Goal: Information Seeking & Learning: Find specific page/section

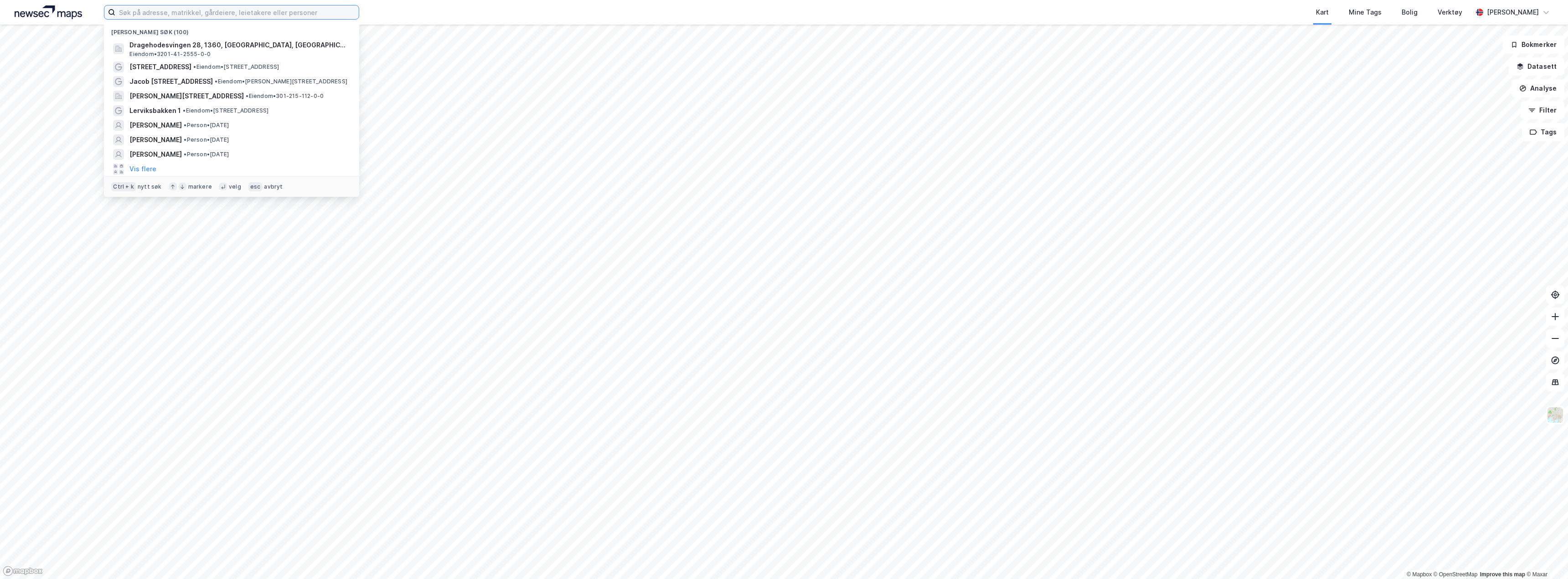
click at [215, 14] on input at bounding box center [237, 12] width 243 height 13
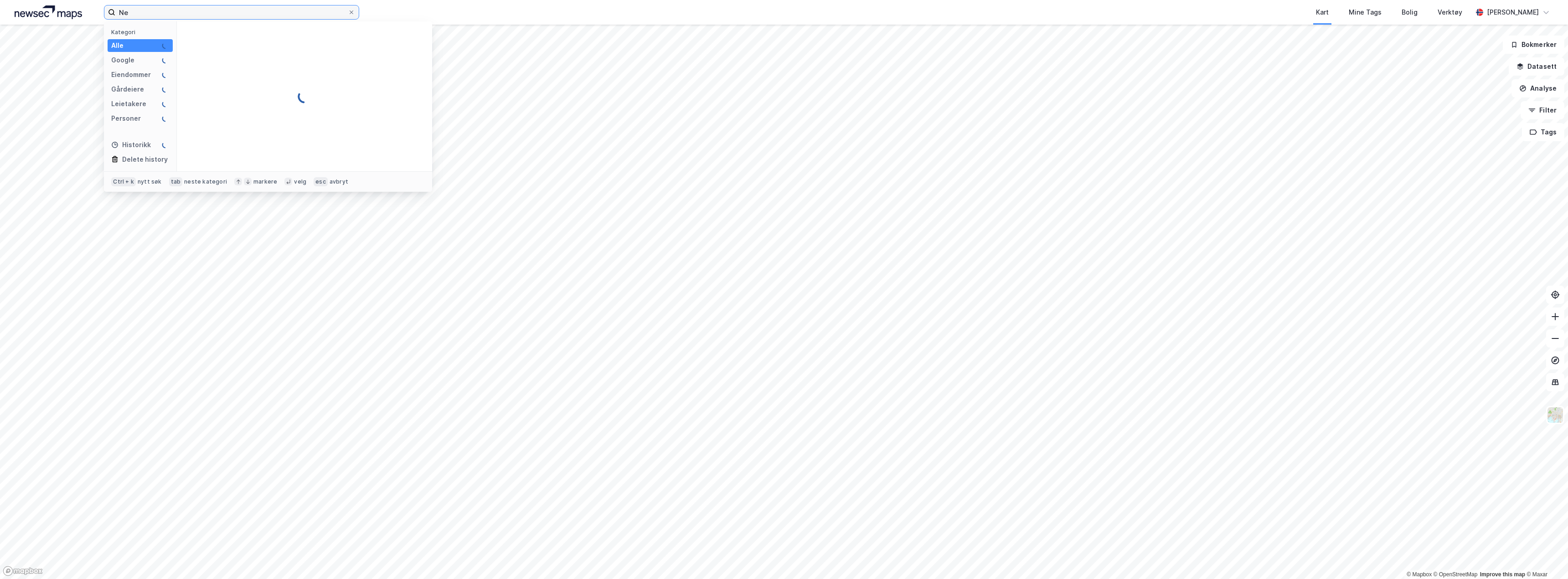
type input "N"
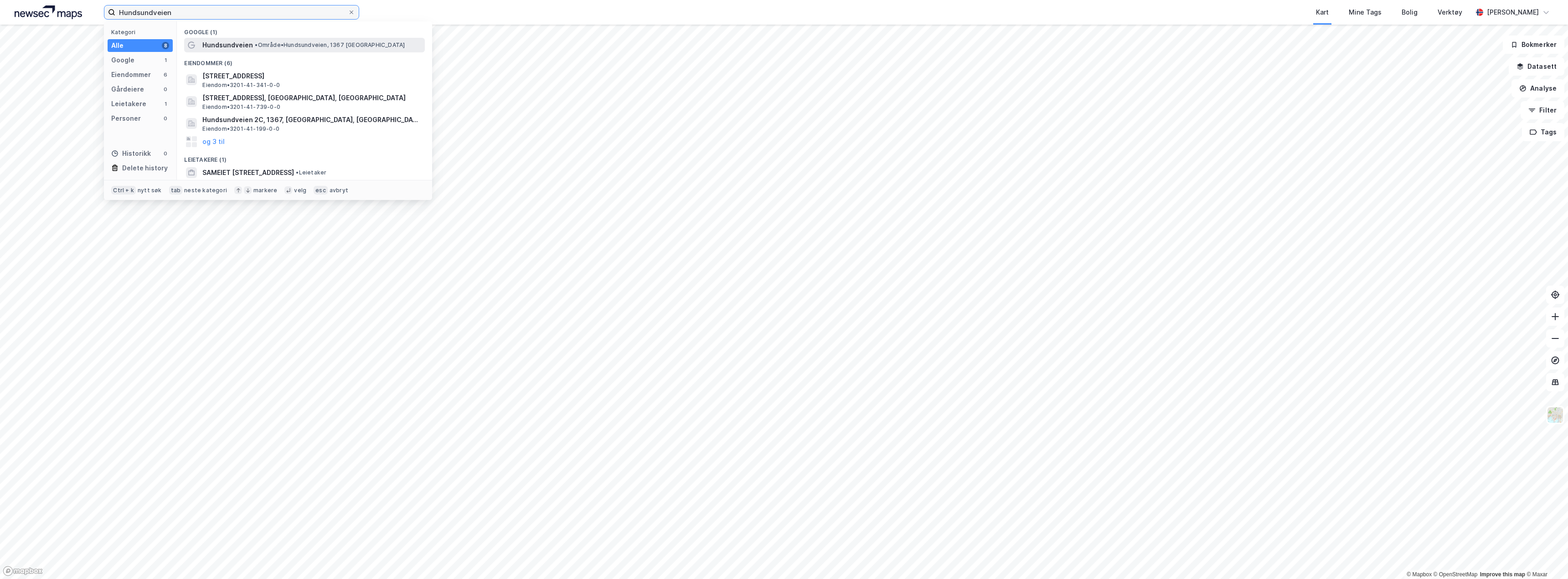
type input "Hundsundveien"
click at [282, 44] on span "• Område • Hundsundveien, 1367 Fornebu" at bounding box center [330, 45] width 150 height 7
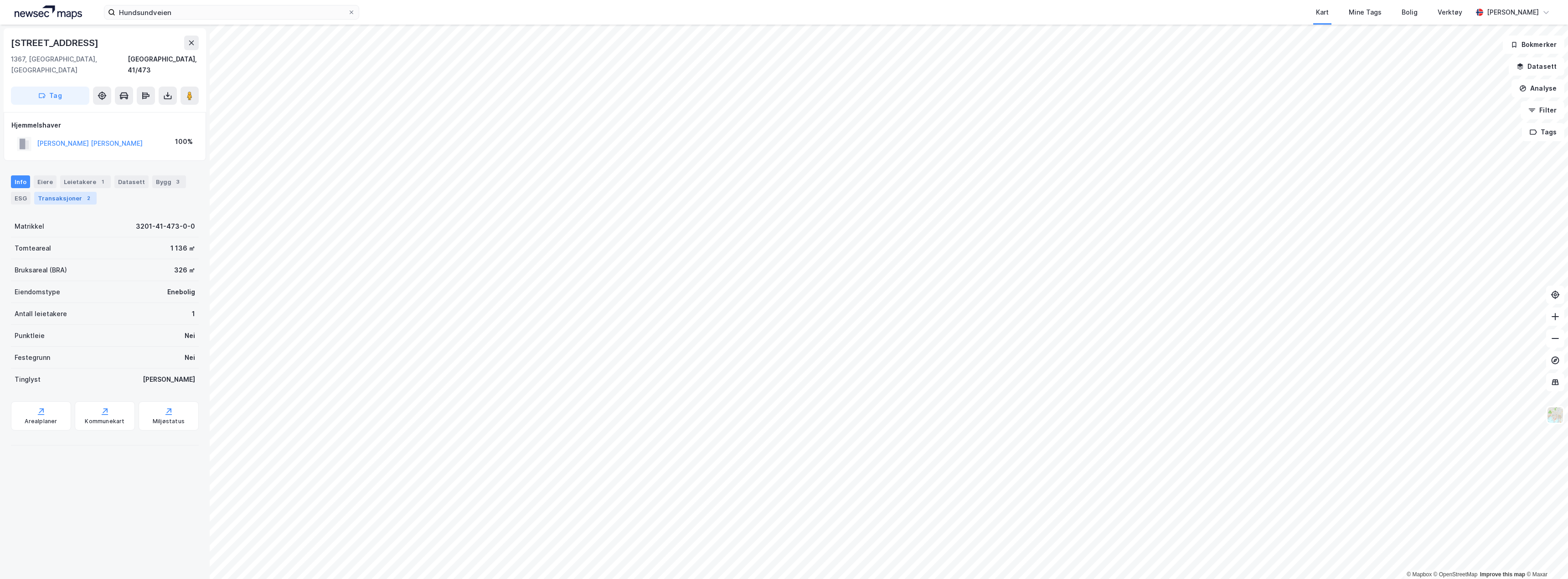
click at [57, 192] on div "Transaksjoner 2" at bounding box center [65, 198] width 63 height 13
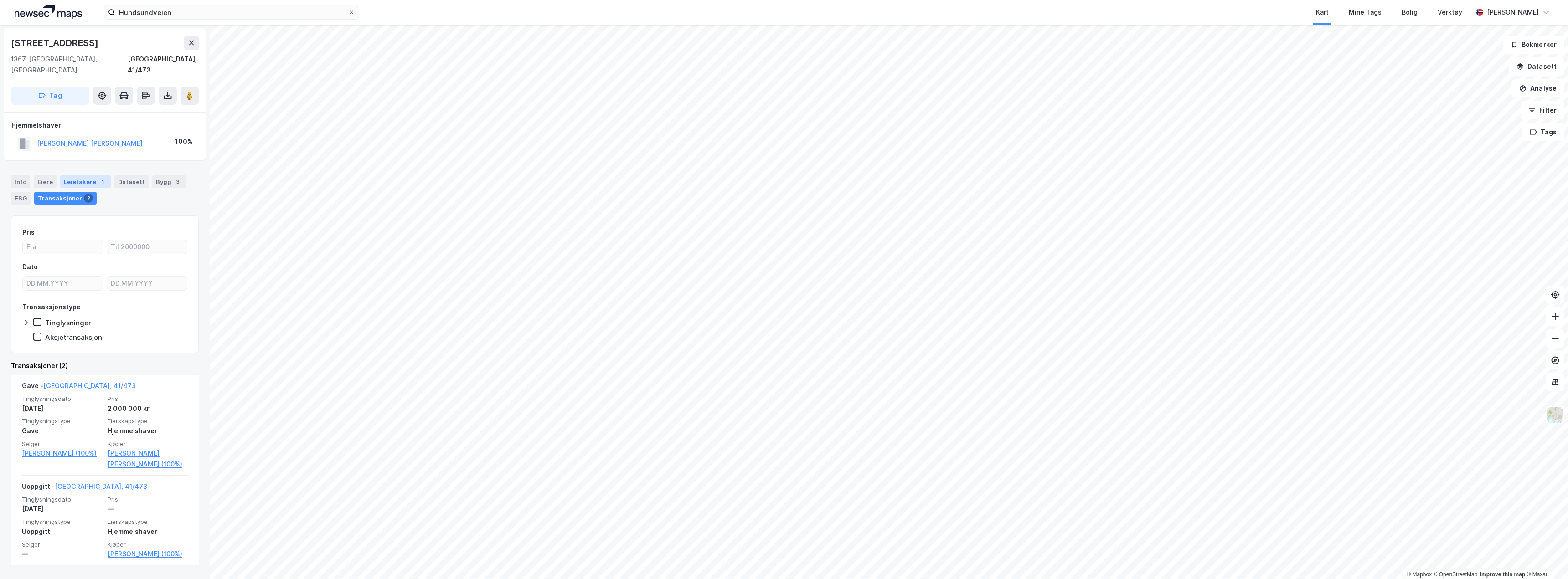
click at [71, 175] on div "Leietakere 1" at bounding box center [85, 181] width 51 height 13
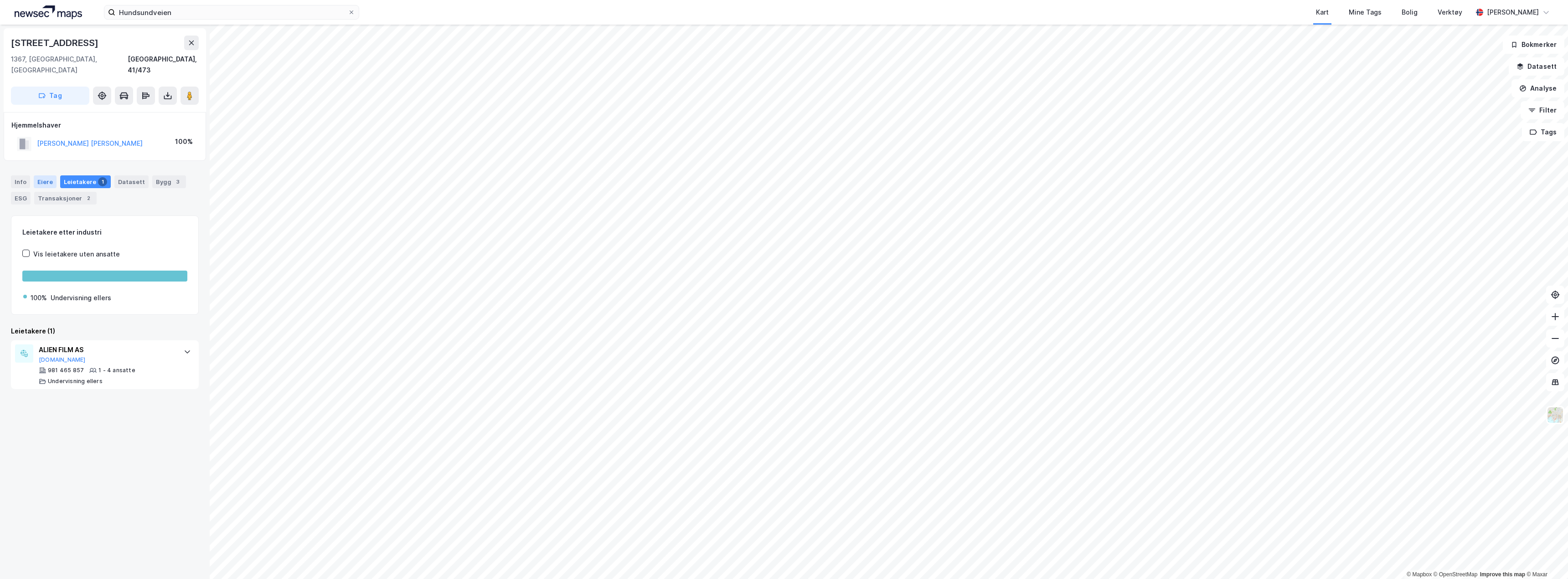
click at [46, 175] on div "Eiere" at bounding box center [44, 181] width 23 height 13
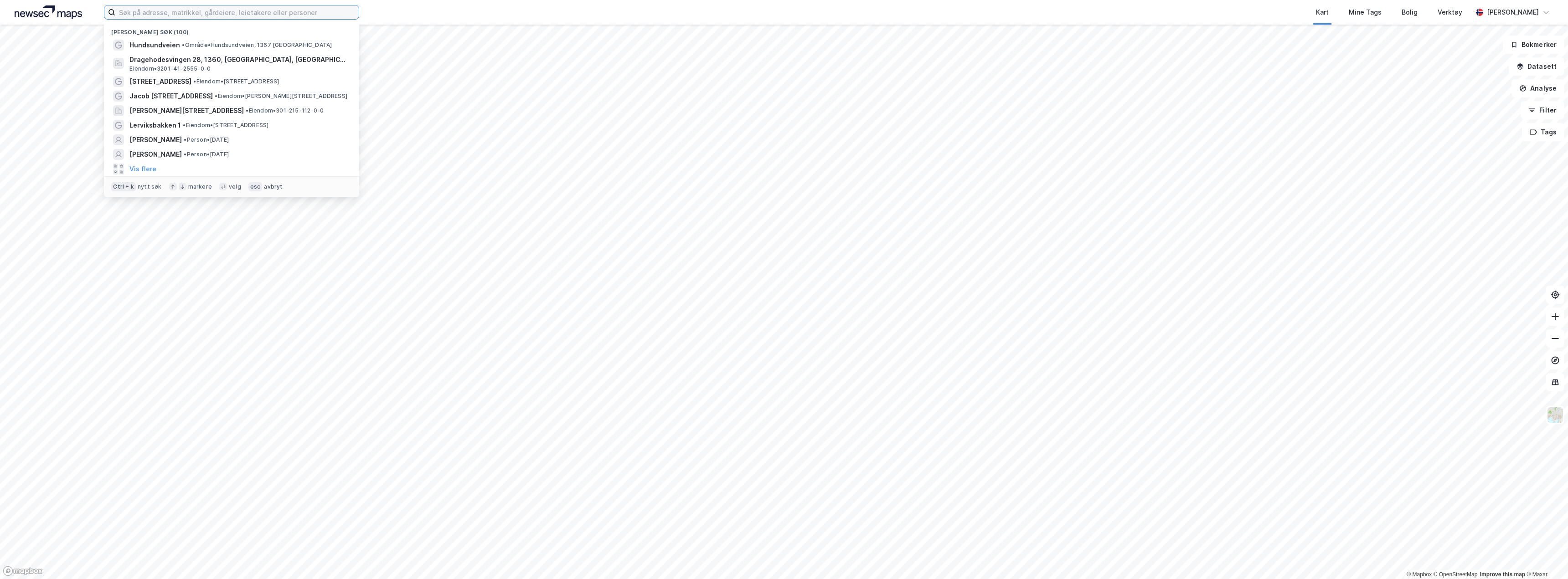
click at [179, 15] on input at bounding box center [237, 12] width 243 height 13
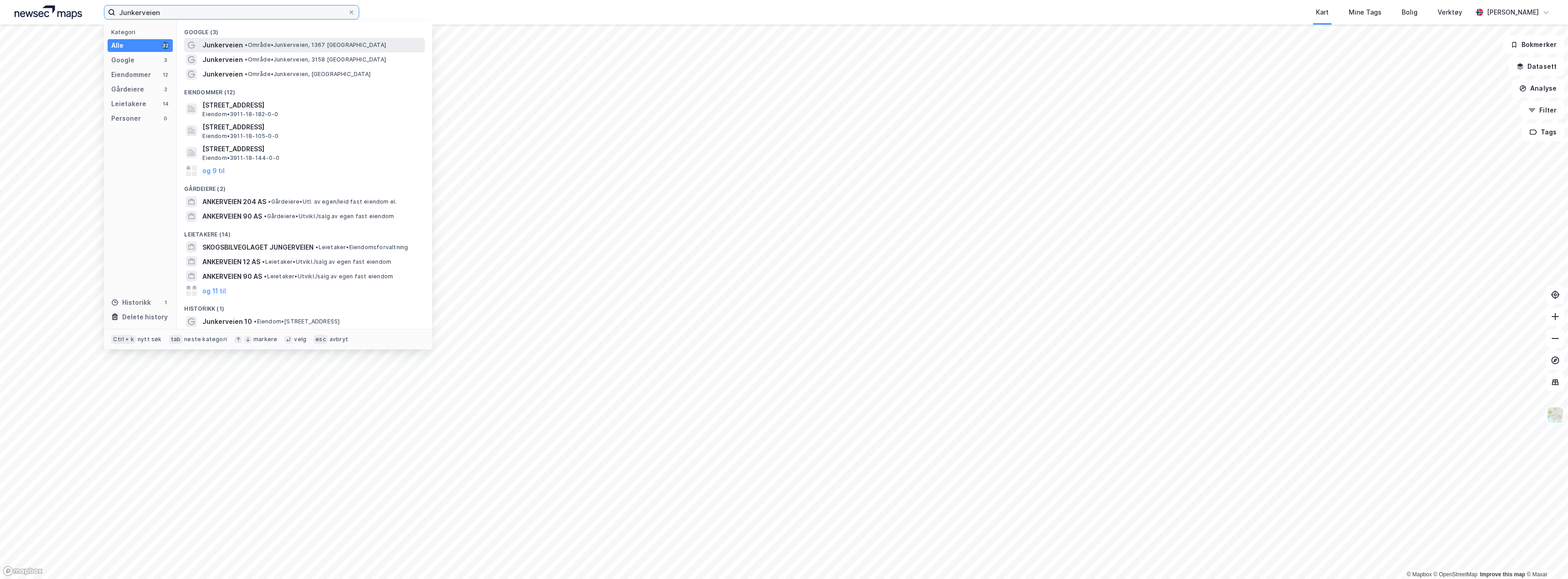
type input "Junkerveien"
click at [237, 44] on span "Junkerveien" at bounding box center [222, 45] width 41 height 11
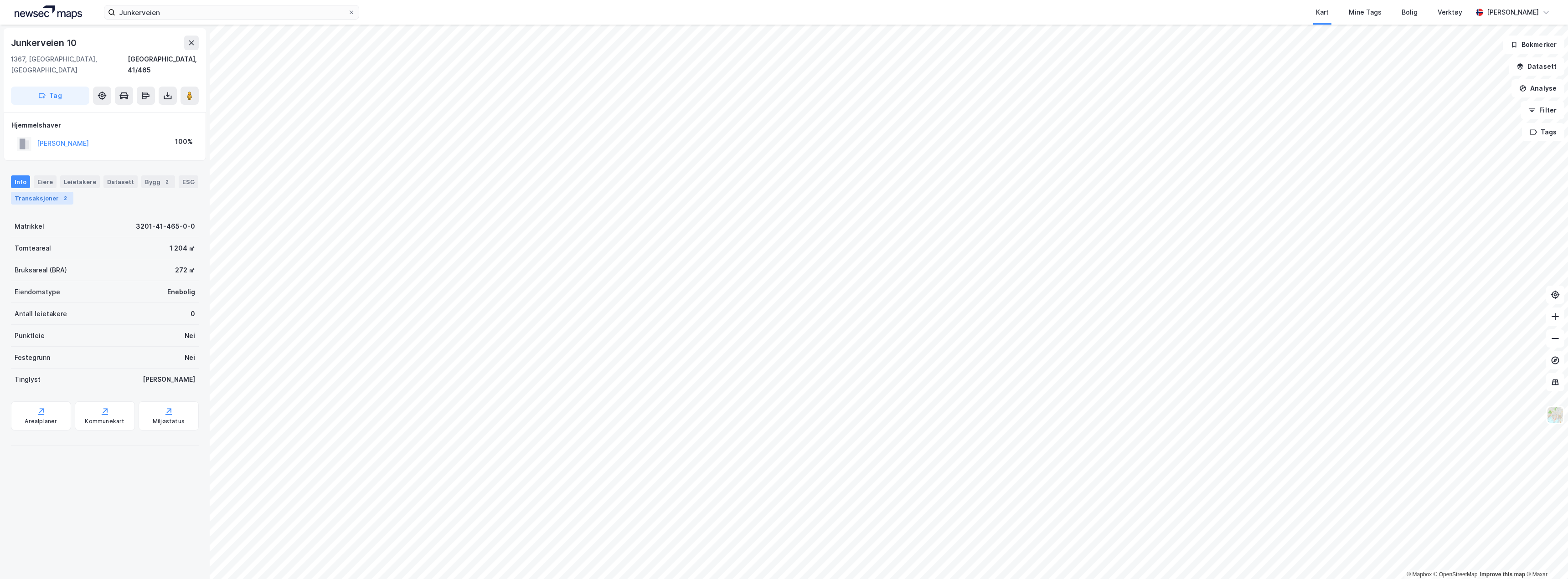
click at [46, 192] on div "Transaksjoner 2" at bounding box center [42, 198] width 63 height 13
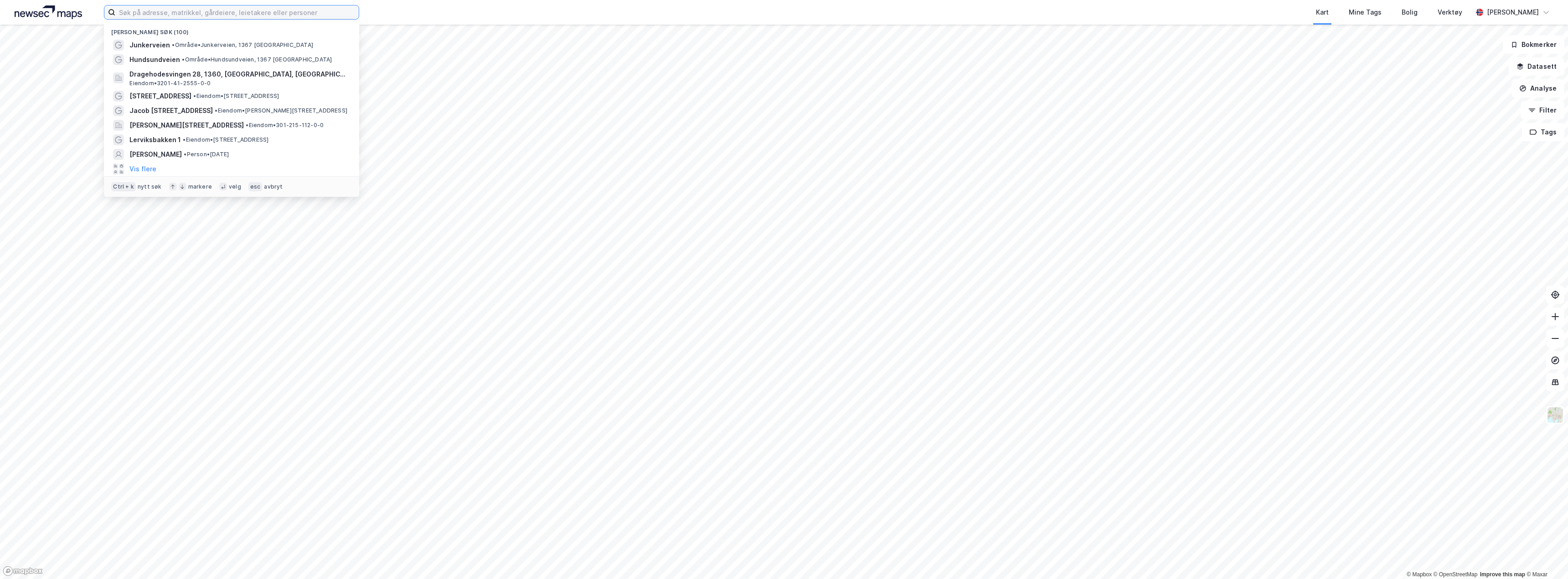
click at [164, 14] on input at bounding box center [237, 12] width 243 height 13
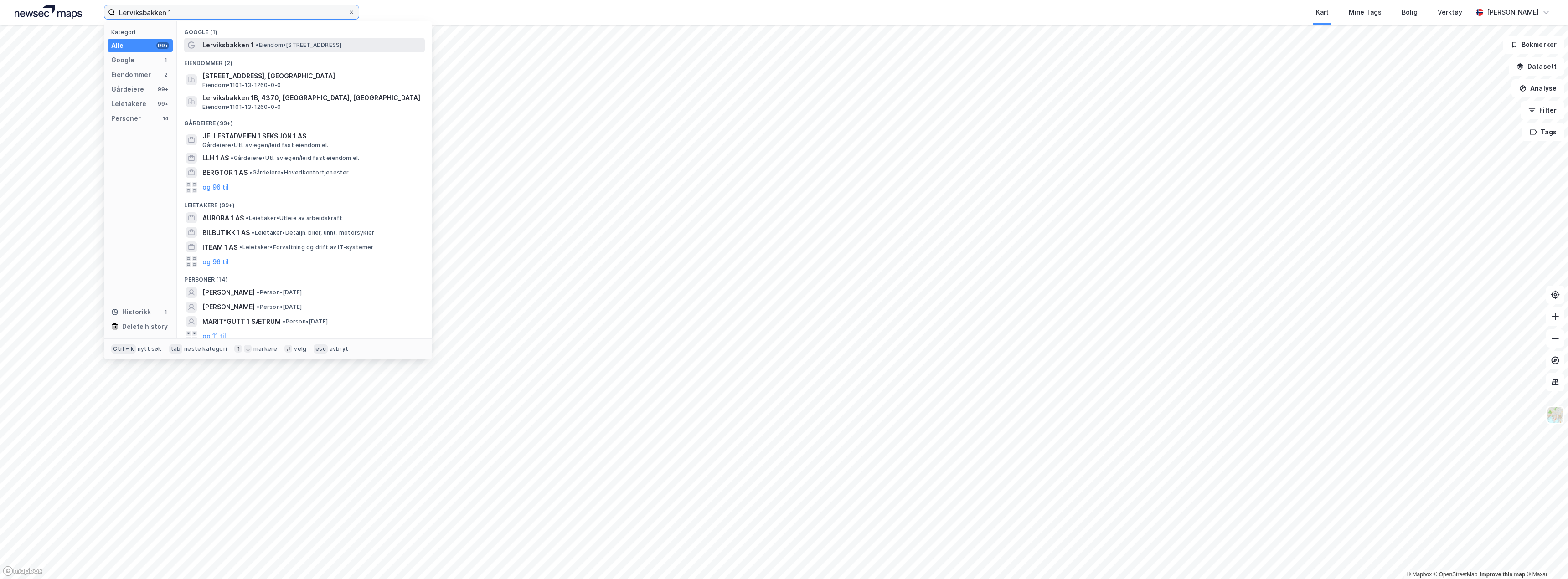
type input "Lerviksbakken 1"
click at [287, 45] on span "• Eiendom • [STREET_ADDRESS]" at bounding box center [298, 45] width 86 height 7
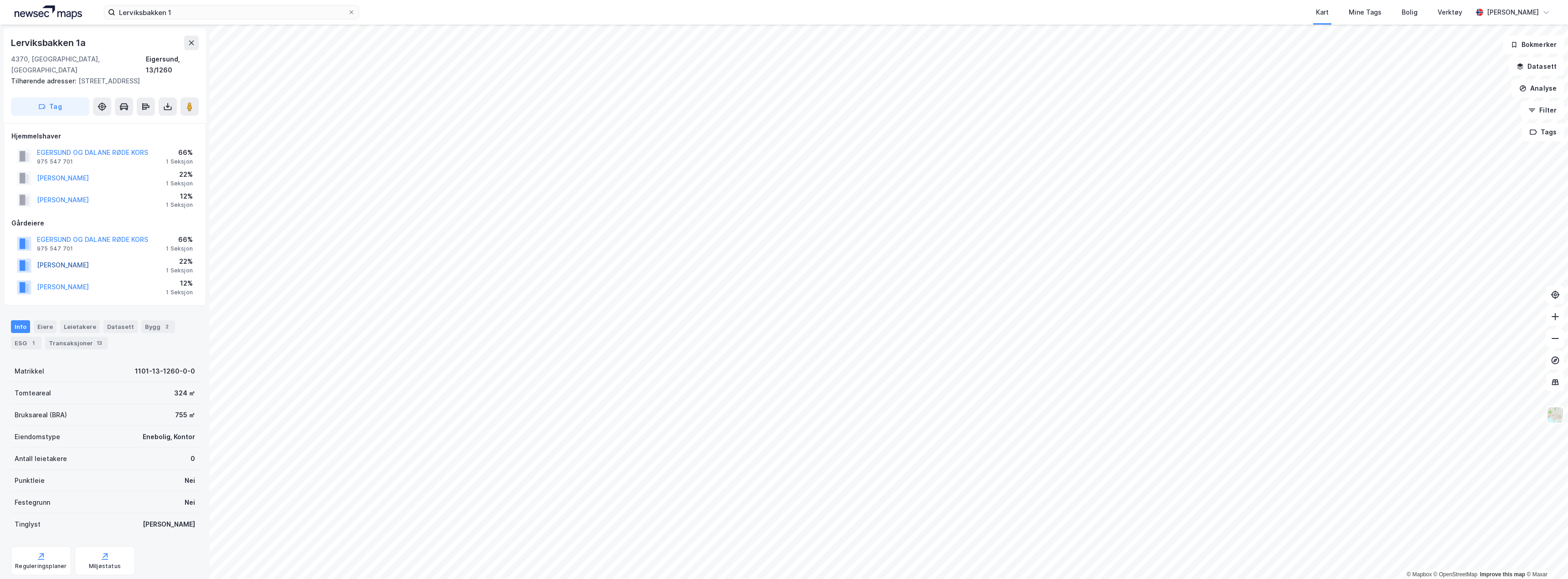
click at [0, 0] on button "[PERSON_NAME]" at bounding box center [0, 0] width 0 height 0
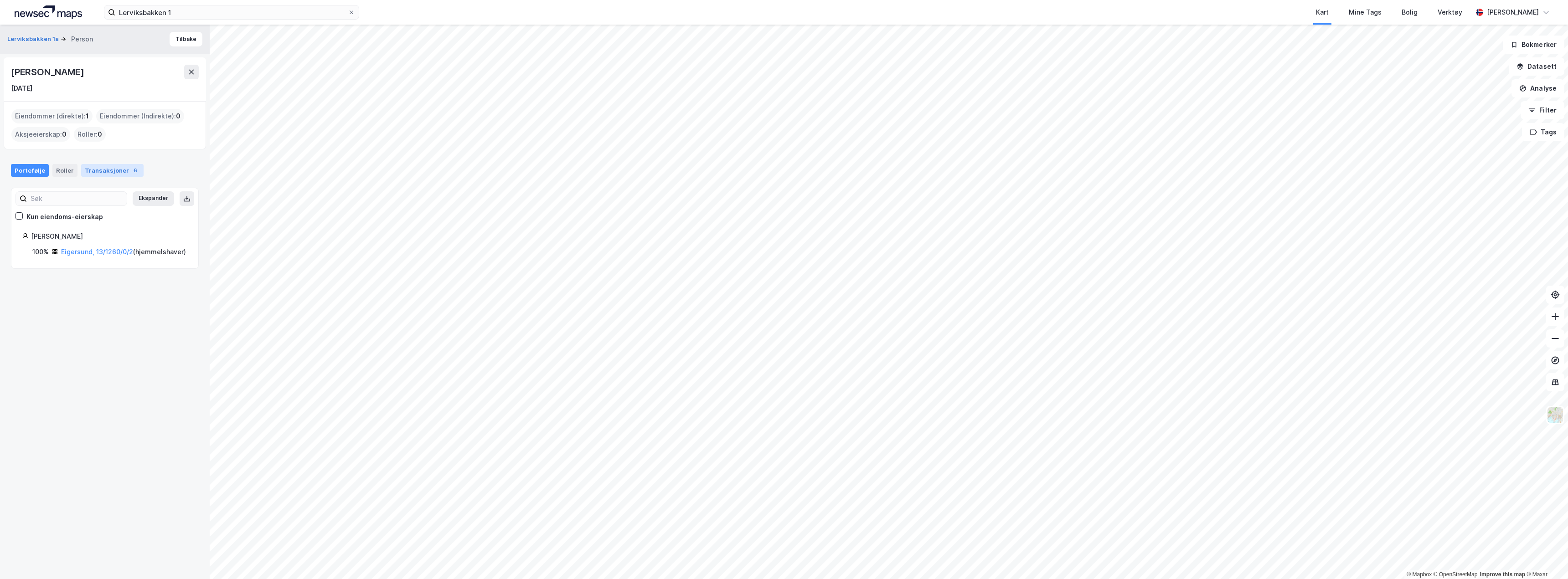
click at [105, 167] on div "Transaksjoner 6" at bounding box center [112, 170] width 63 height 13
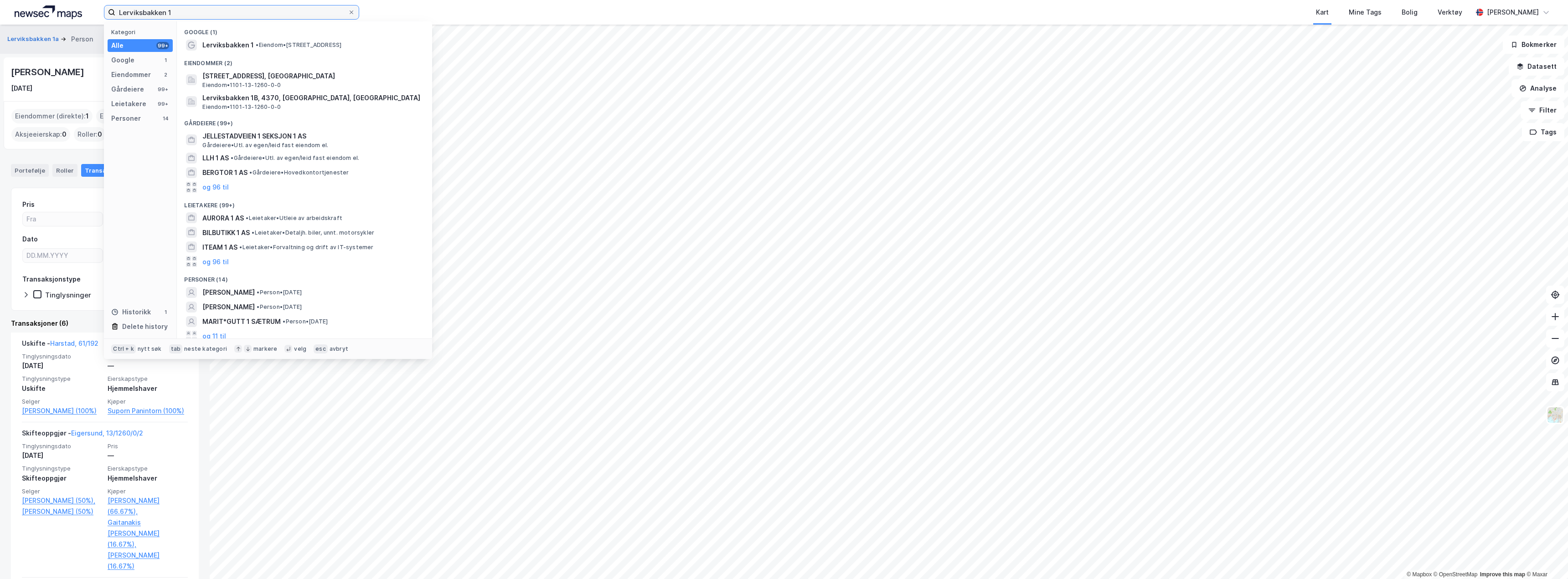
drag, startPoint x: 183, startPoint y: 12, endPoint x: 57, endPoint y: -4, distance: 127.0
click at [57, 0] on html "Lerviksbakken 1 Kategori Alle 99+ Google 1 Eiendommer 2 Gårdeiere 99+ Leietaker…" at bounding box center [784, 290] width 1568 height 579
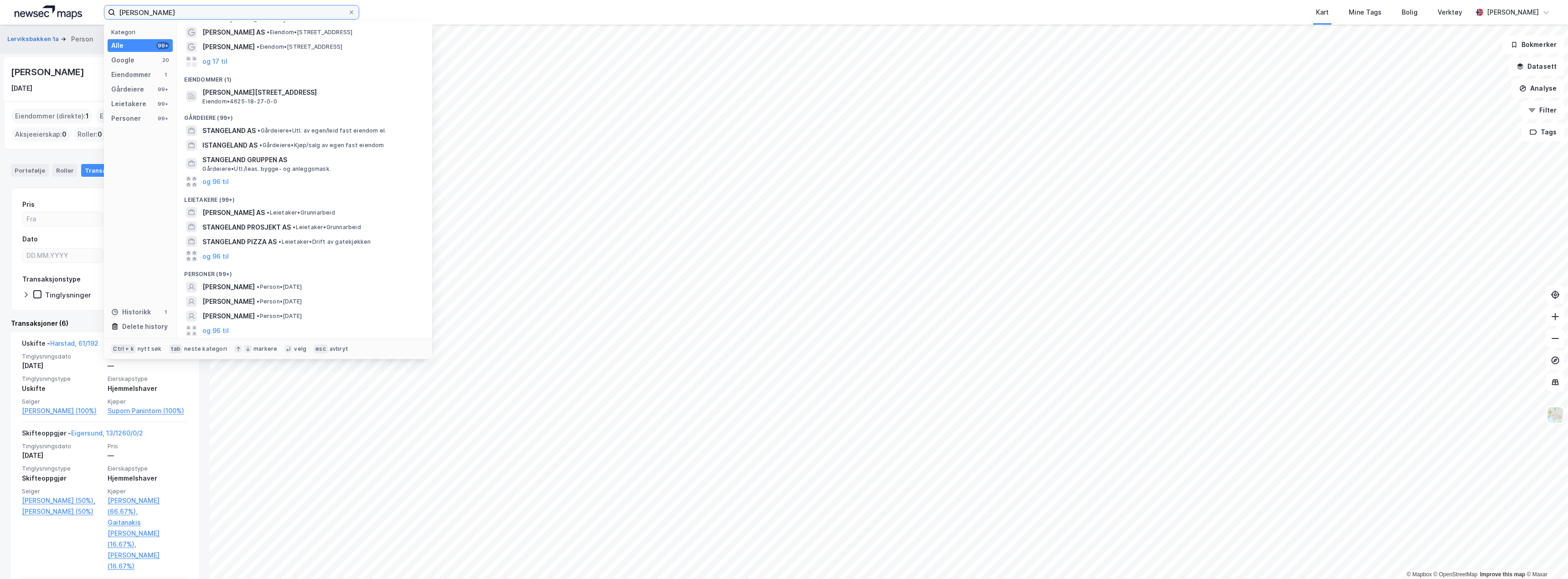
scroll to position [65, 0]
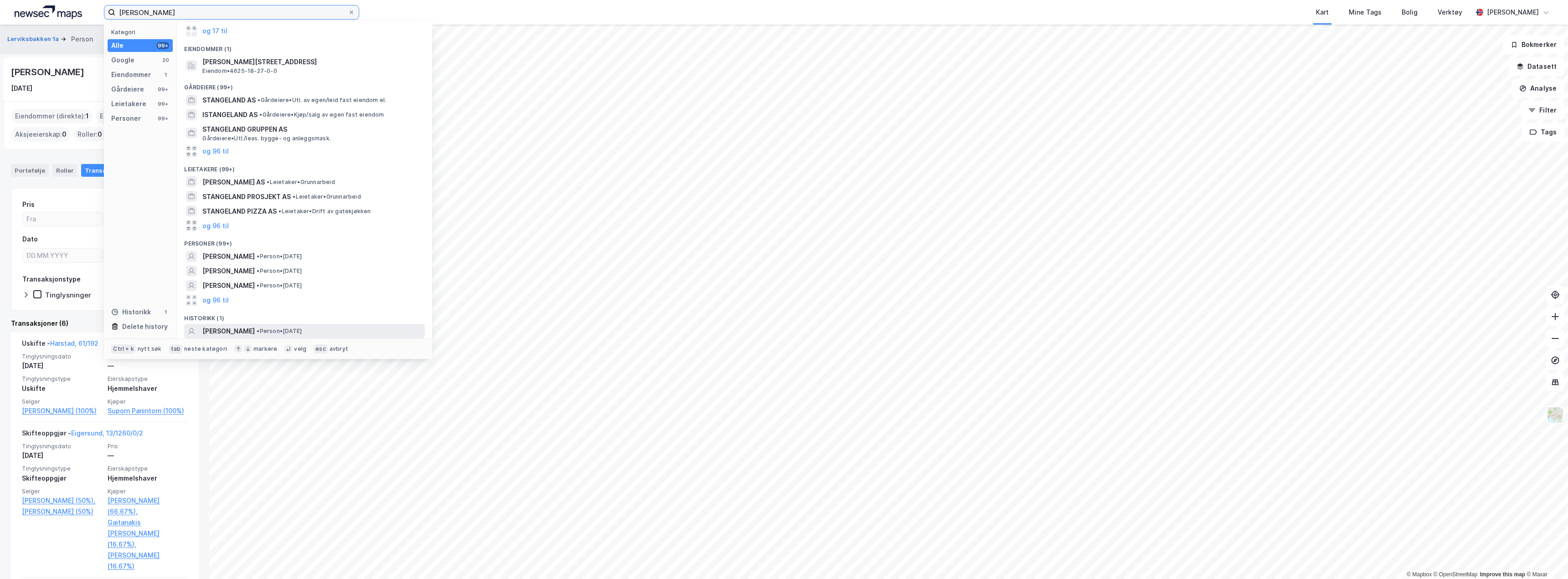
type input "[PERSON_NAME]"
click at [302, 330] on span "• Person • [DATE]" at bounding box center [279, 331] width 45 height 7
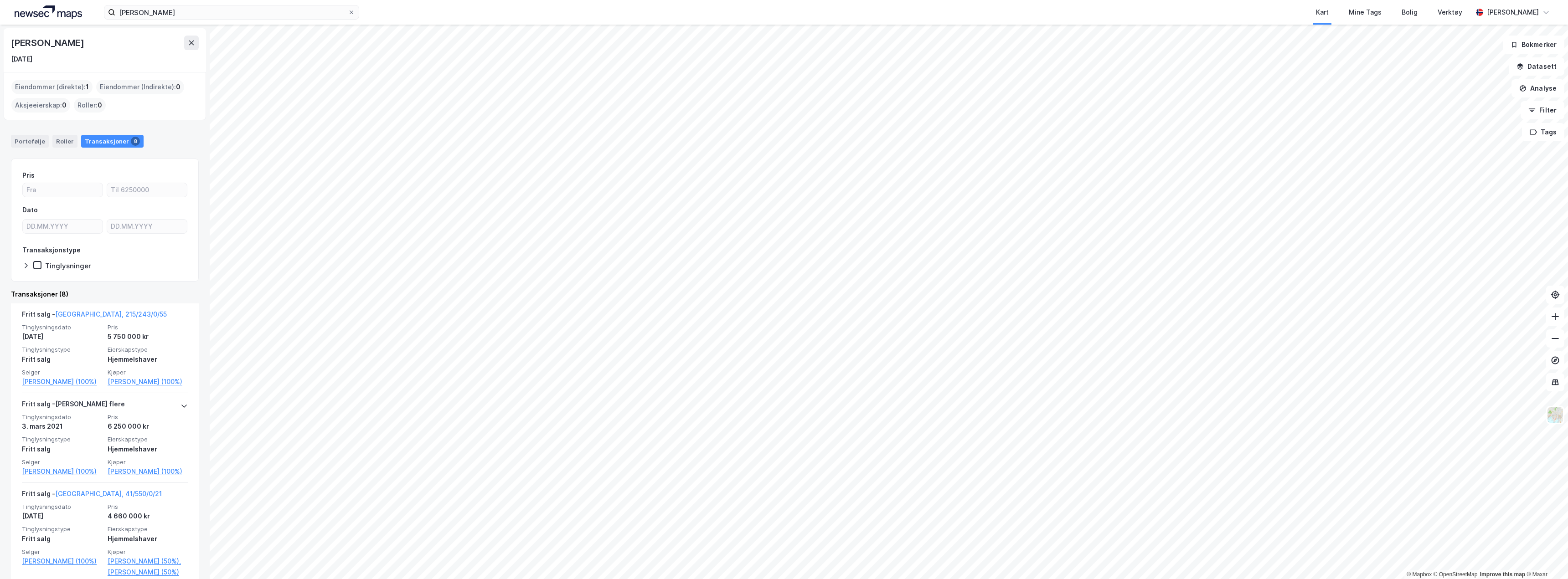
click at [108, 140] on div "Transaksjoner 8" at bounding box center [112, 141] width 63 height 13
